Goal: Task Accomplishment & Management: Use online tool/utility

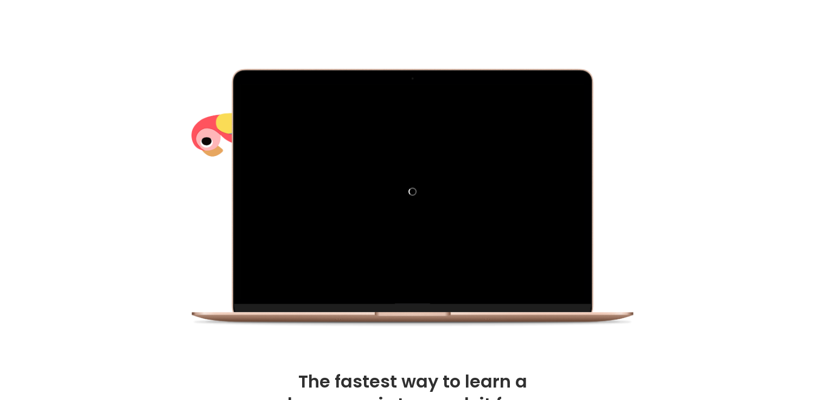
scroll to position [72, 0]
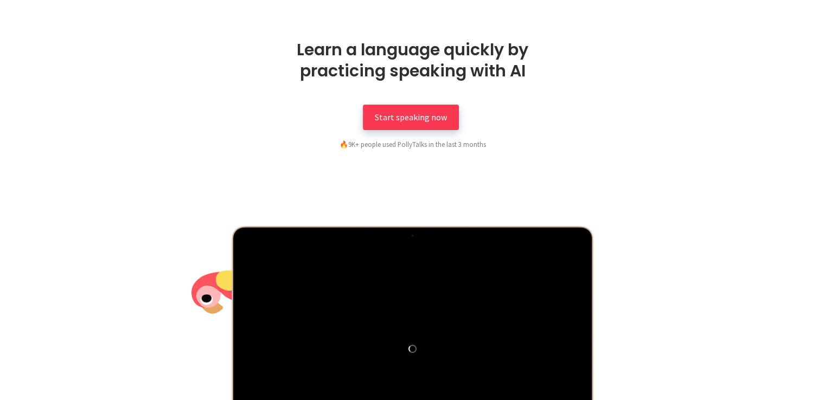
click at [391, 105] on link "Start speaking now" at bounding box center [411, 118] width 96 height 26
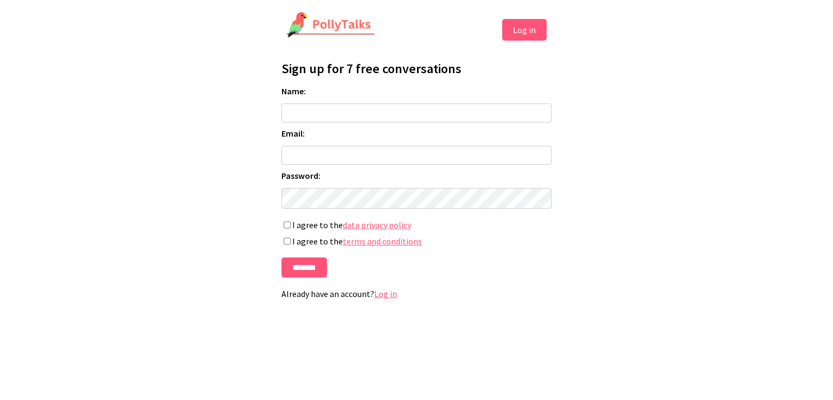
click at [353, 119] on input "Name:" at bounding box center [417, 113] width 270 height 19
type input "*"
type input "********"
click at [327, 158] on input "Email:" at bounding box center [417, 155] width 270 height 19
type input "**********"
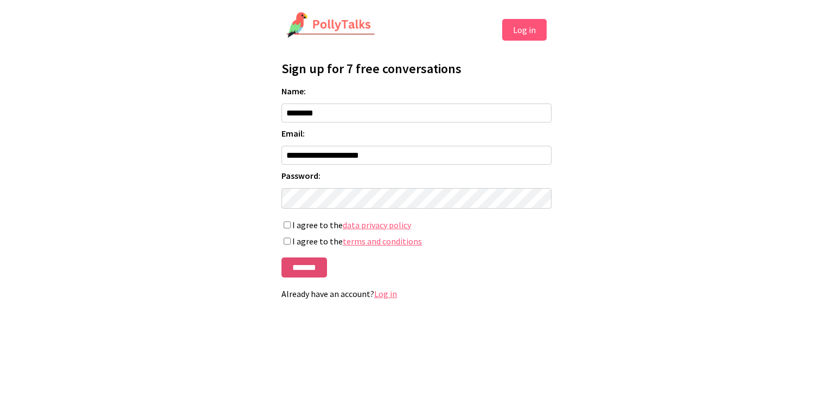
click at [301, 274] on input "*******" at bounding box center [305, 268] width 46 height 20
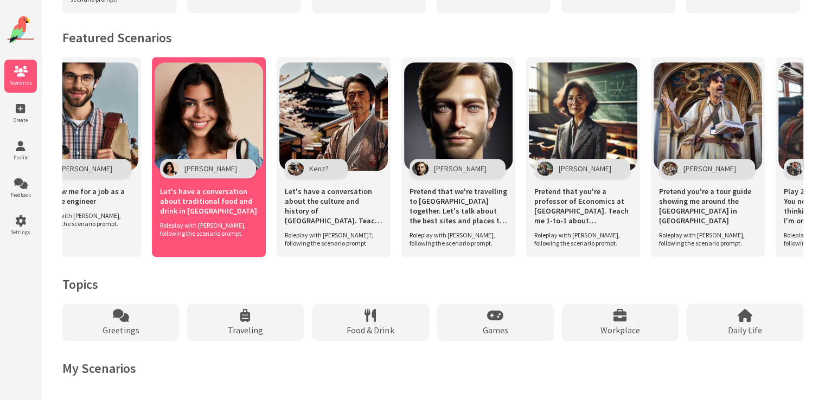
scroll to position [725, 0]
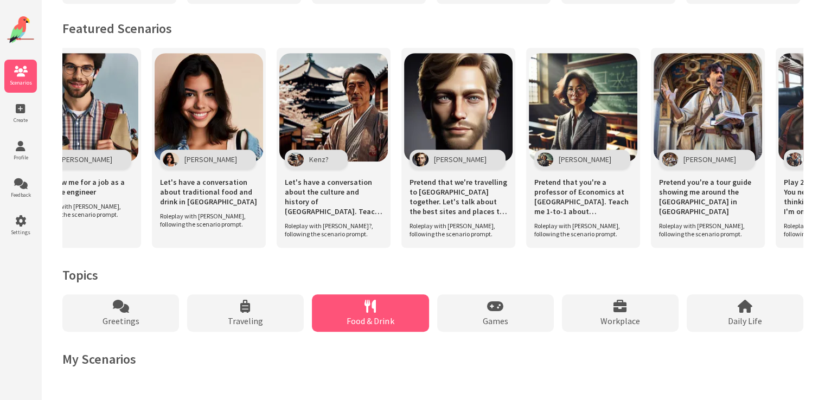
click at [389, 316] on span "Food & Drink" at bounding box center [370, 321] width 47 height 11
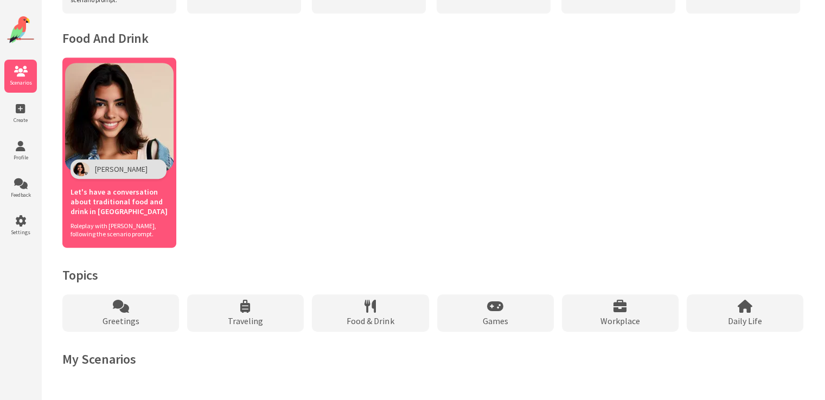
click at [133, 163] on div "[PERSON_NAME]" at bounding box center [119, 170] width 96 height 20
click at [130, 186] on div "Let's have a conversation about traditional food and drink in [GEOGRAPHIC_DATA]" at bounding box center [120, 200] width 98 height 43
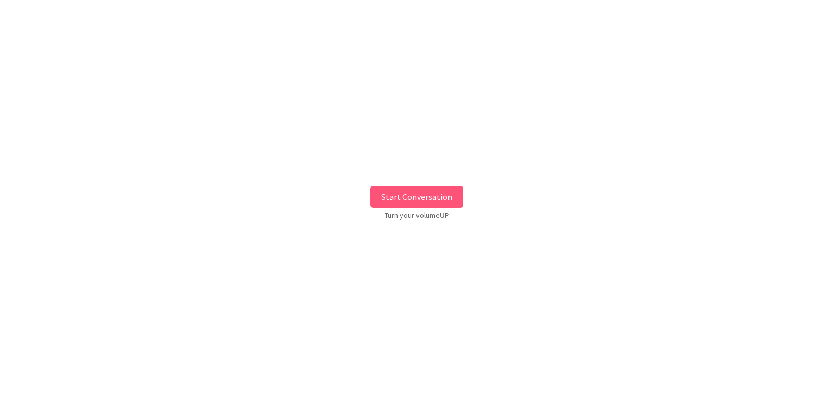
click at [391, 198] on button "Start Conversation" at bounding box center [417, 197] width 93 height 22
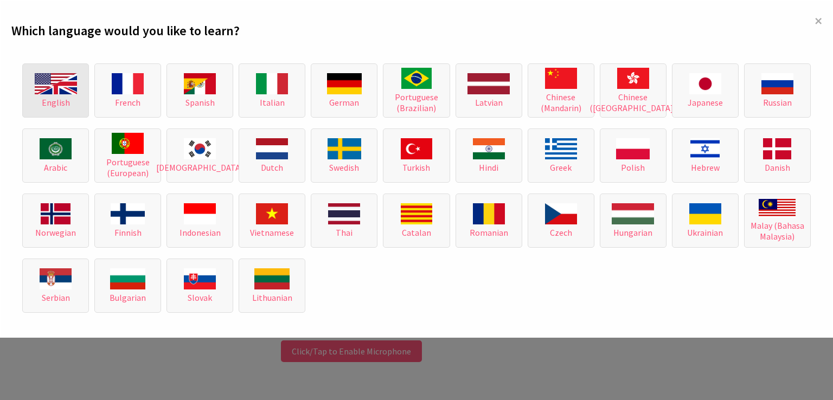
click at [60, 87] on img at bounding box center [56, 83] width 42 height 21
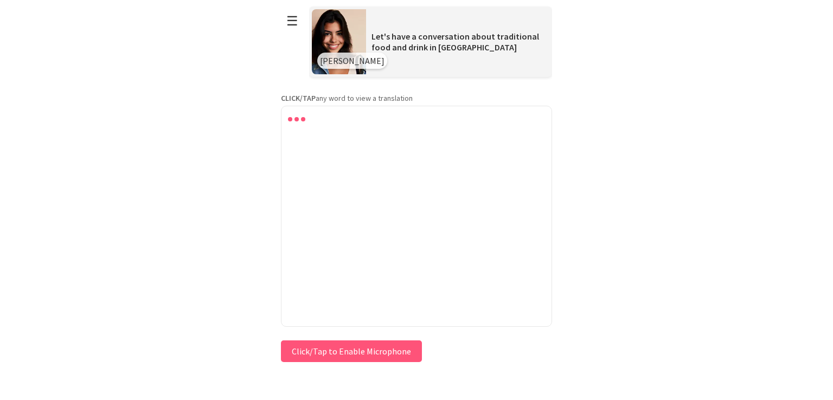
click at [305, 121] on div at bounding box center [416, 118] width 259 height 13
click at [330, 350] on button "Click/Tap to Enable Microphone" at bounding box center [351, 352] width 141 height 22
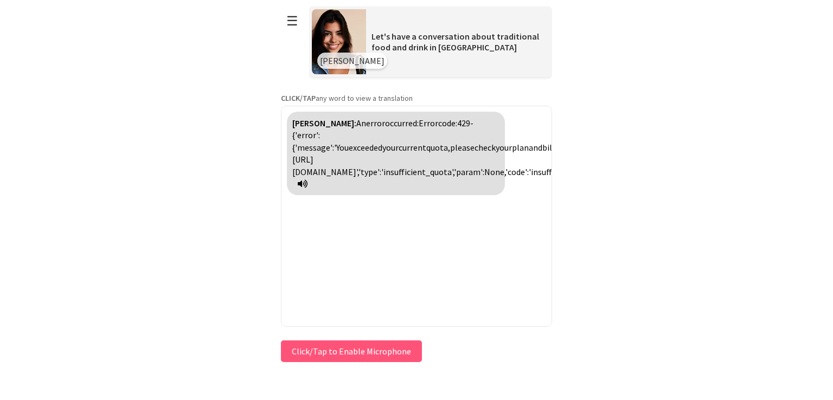
click at [342, 241] on div "Valentina: An error occurred: Error code: 429 - {'error': {'message': 'You exce…" at bounding box center [416, 216] width 271 height 221
click at [347, 256] on div "Valentina: An error occurred: Error code: 429 - {'error': {'message': 'You exce…" at bounding box center [416, 216] width 271 height 221
click at [310, 235] on div "Valentina: An error occurred: Error code: 429 - {'error': {'message': 'You exce…" at bounding box center [416, 216] width 271 height 221
click at [319, 343] on button "Click/Tap to Enable Microphone" at bounding box center [351, 352] width 141 height 22
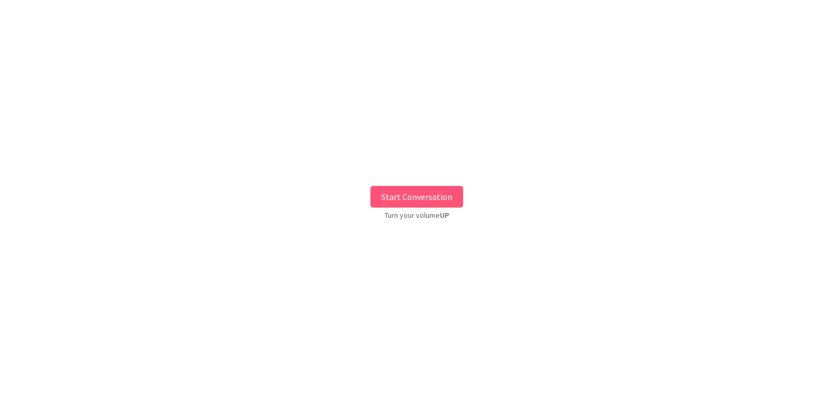
click at [395, 190] on button "Start Conversation" at bounding box center [417, 197] width 93 height 22
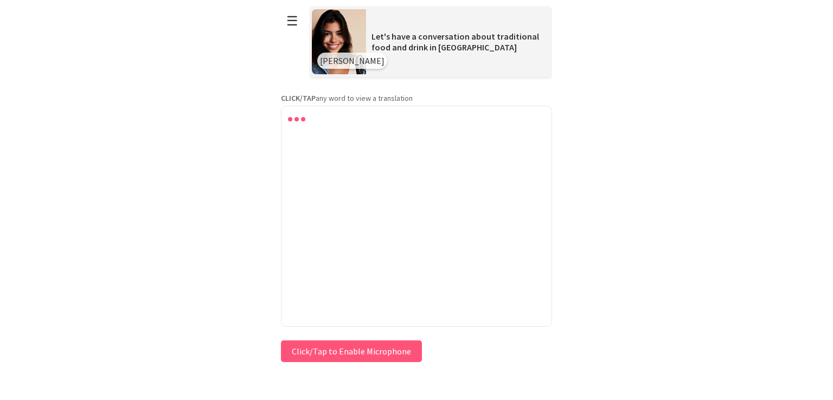
click at [310, 120] on div at bounding box center [416, 118] width 259 height 13
